Goal: Task Accomplishment & Management: Use online tool/utility

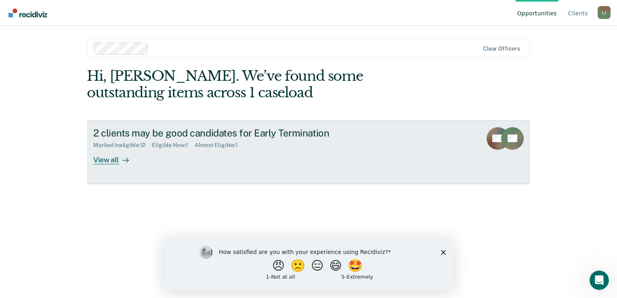
click at [174, 132] on div "2 clients may be good candidates for Early Termination" at bounding box center [234, 133] width 283 height 12
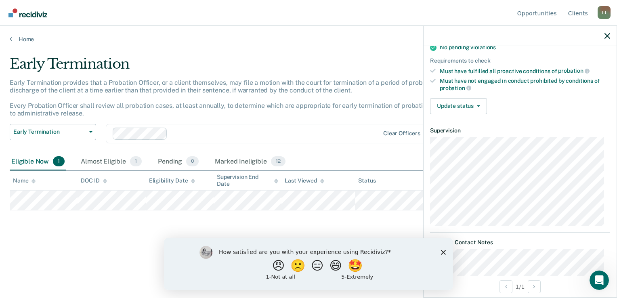
scroll to position [81, 0]
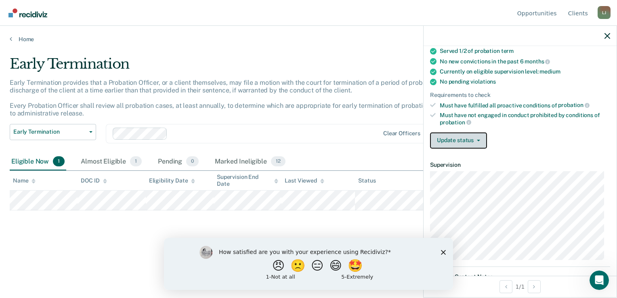
click at [471, 135] on button "Update status" at bounding box center [458, 140] width 57 height 16
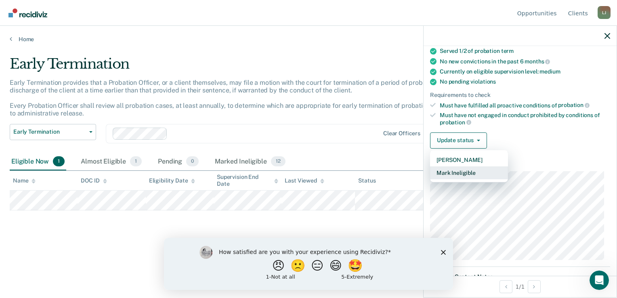
click at [463, 168] on button "Mark Ineligible" at bounding box center [469, 172] width 78 height 13
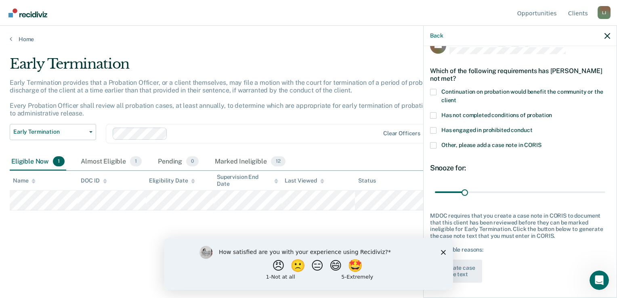
click at [431, 91] on span at bounding box center [433, 92] width 6 height 6
click at [456, 97] on input "Continuation on probation would benefit the community or the client" at bounding box center [456, 97] width 0 height 0
click at [436, 146] on label "Other, please add a case note in CORIS" at bounding box center [520, 146] width 180 height 8
click at [541, 142] on input "Other, please add a case note in CORIS" at bounding box center [541, 142] width 0 height 0
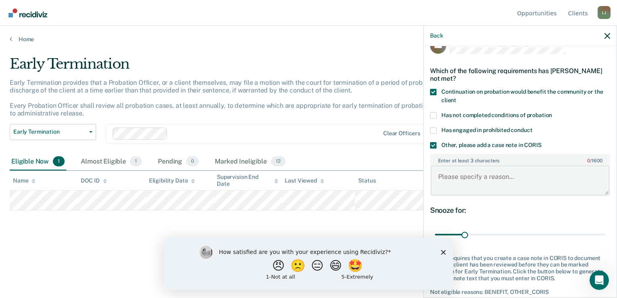
click at [486, 175] on textarea "Enter at least 3 characters 0 / 1600" at bounding box center [520, 180] width 178 height 30
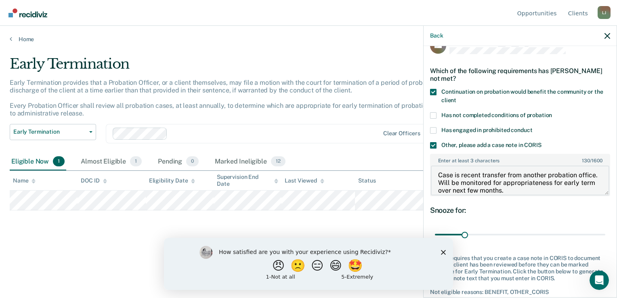
click at [462, 175] on textarea "Case is recent transfer from another probation office. Will be monitored for ap…" at bounding box center [520, 180] width 178 height 30
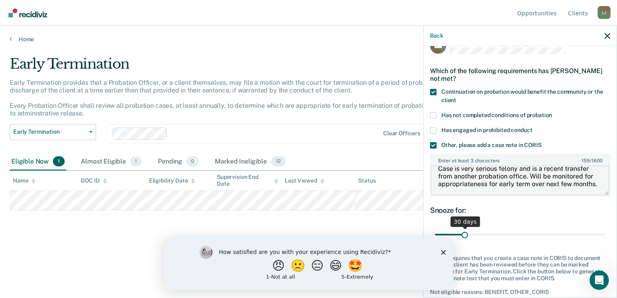
type textarea "Case is very serious felony and is a recent transfer from another probation off…"
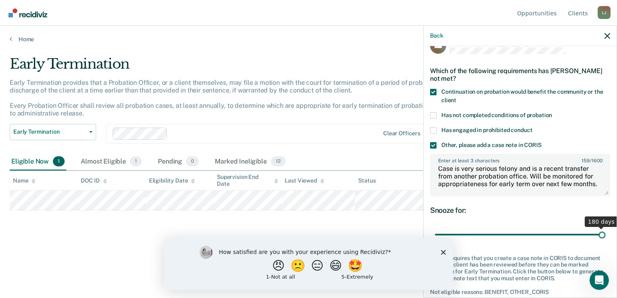
drag, startPoint x: 464, startPoint y: 232, endPoint x: 598, endPoint y: 233, distance: 134.0
type input "180"
click at [598, 233] on input "range" at bounding box center [520, 235] width 170 height 14
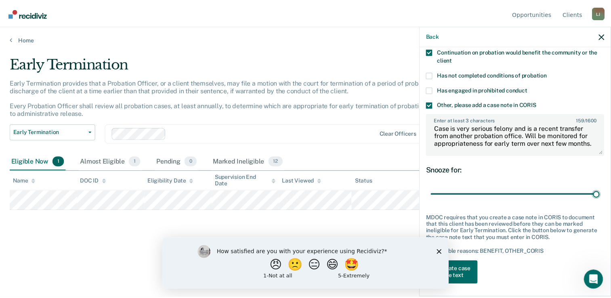
scroll to position [60, 0]
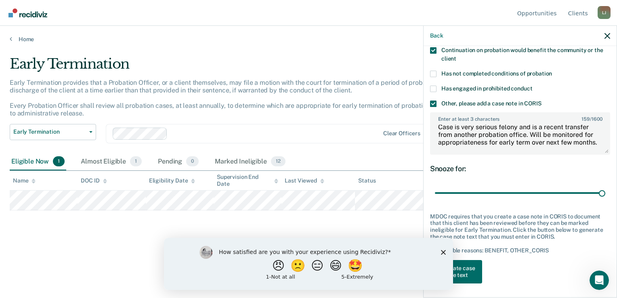
click at [446, 253] on div "How satisfied are you with your experience using Recidiviz? 😠 🙁 😑 😄 🤩 1 - Not a…" at bounding box center [308, 263] width 289 height 52
click at [443, 251] on polygon "Close survey" at bounding box center [443, 251] width 5 height 5
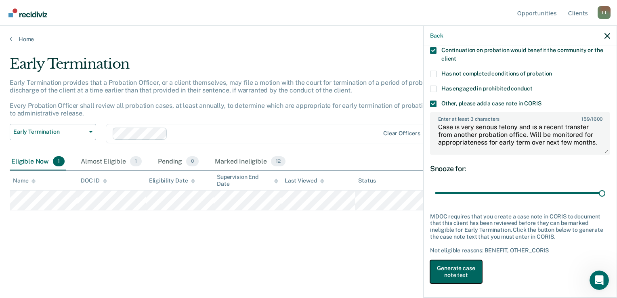
click at [453, 264] on button "Generate case note text" at bounding box center [456, 271] width 52 height 23
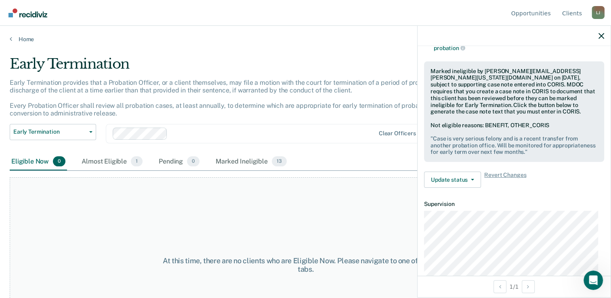
scroll to position [136, 0]
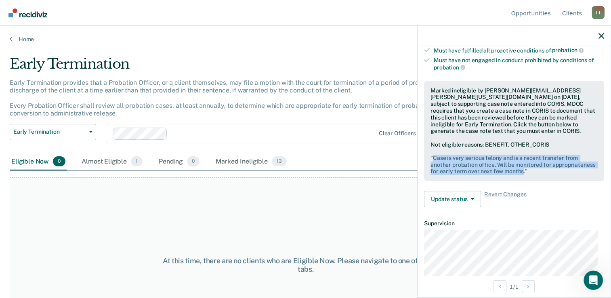
drag, startPoint x: 566, startPoint y: 170, endPoint x: 433, endPoint y: 159, distance: 133.2
click at [433, 159] on pre "" Case is very serious felony and is a recent transfer from another probation o…" at bounding box center [513, 165] width 167 height 20
drag, startPoint x: 433, startPoint y: 159, endPoint x: 438, endPoint y: 159, distance: 4.5
copy pre "Case is very serious felony and is a recent transfer from another probation off…"
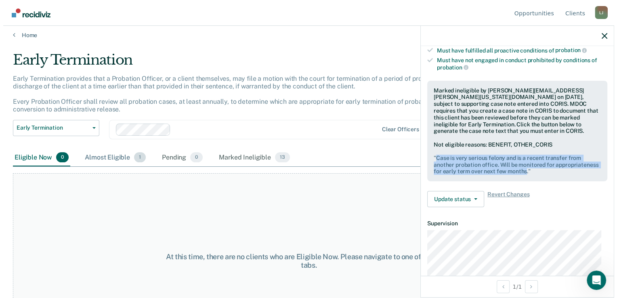
scroll to position [0, 0]
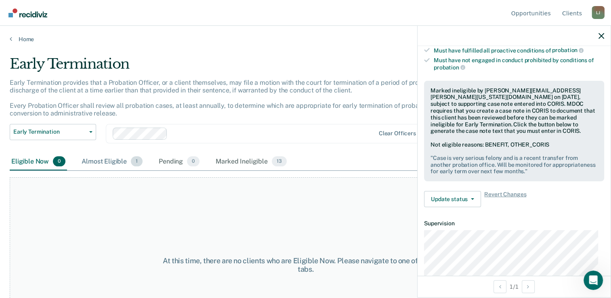
click at [113, 162] on div "Almost Eligible 1" at bounding box center [112, 162] width 64 height 18
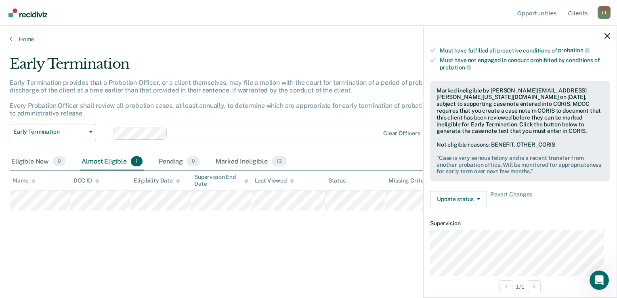
scroll to position [55, 0]
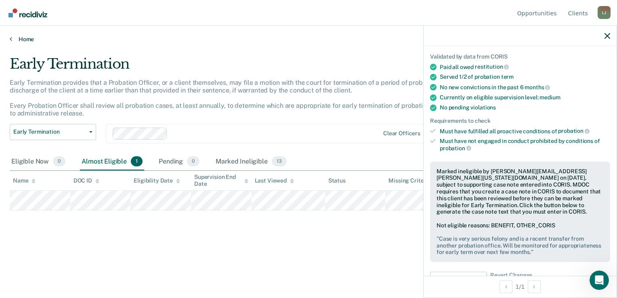
click at [23, 38] on link "Home" at bounding box center [308, 39] width 597 height 7
